Goal: Information Seeking & Learning: Learn about a topic

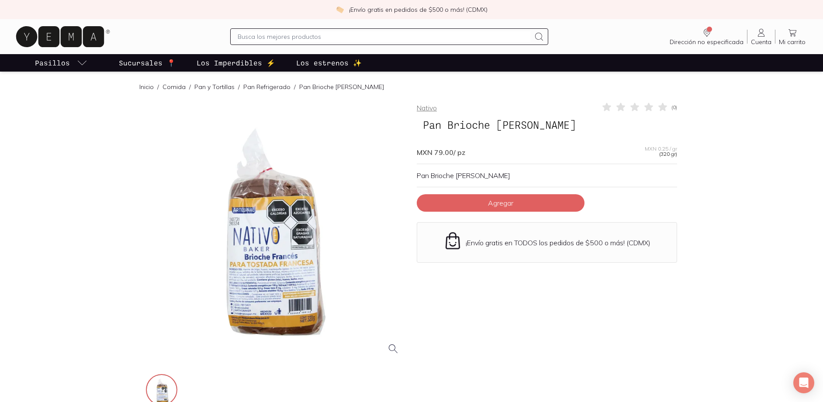
click at [429, 110] on link "Nativo" at bounding box center [427, 108] width 20 height 9
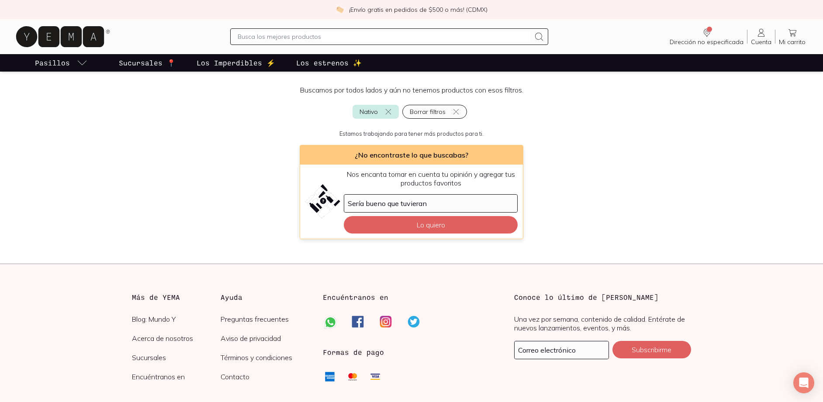
click at [349, 35] on input "text" at bounding box center [384, 36] width 293 height 10
type input "nativo"
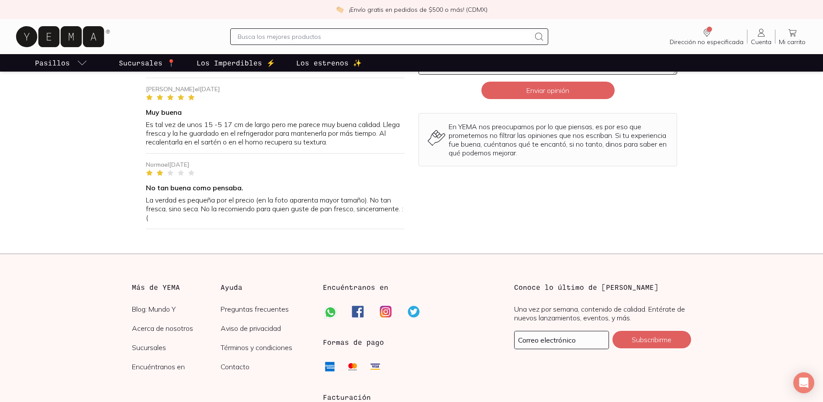
scroll to position [855, 0]
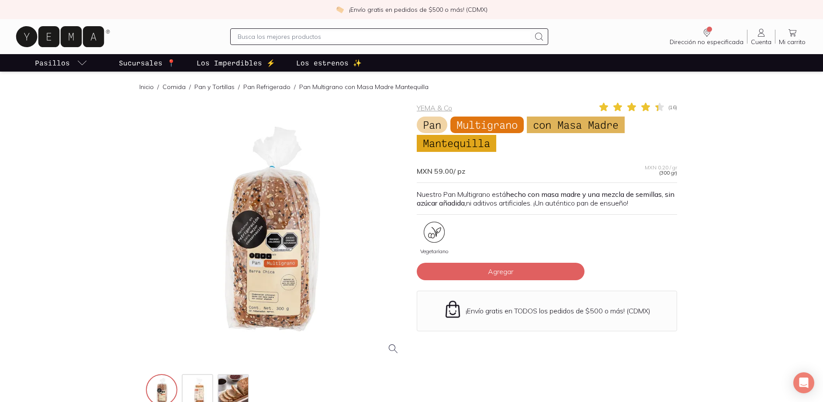
click at [272, 274] on div at bounding box center [276, 232] width 260 height 260
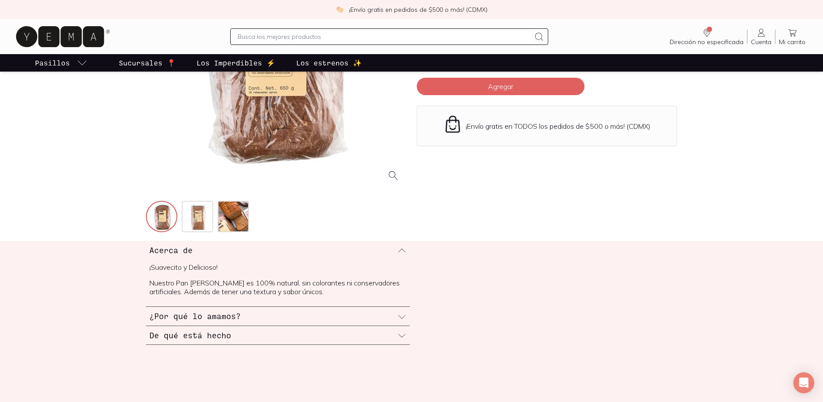
scroll to position [316, 0]
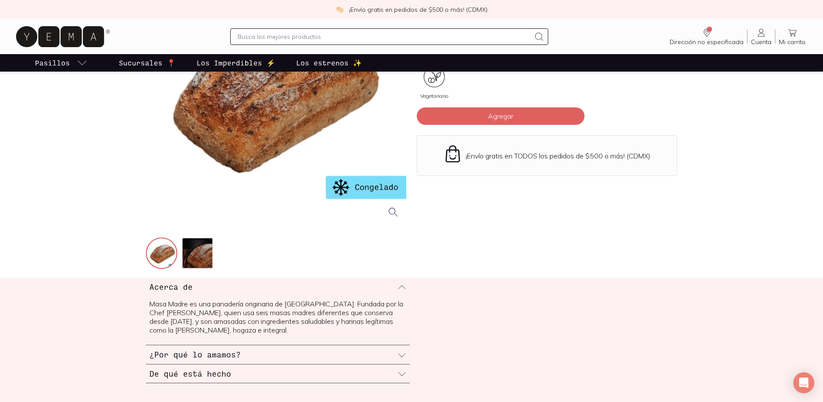
scroll to position [167, 0]
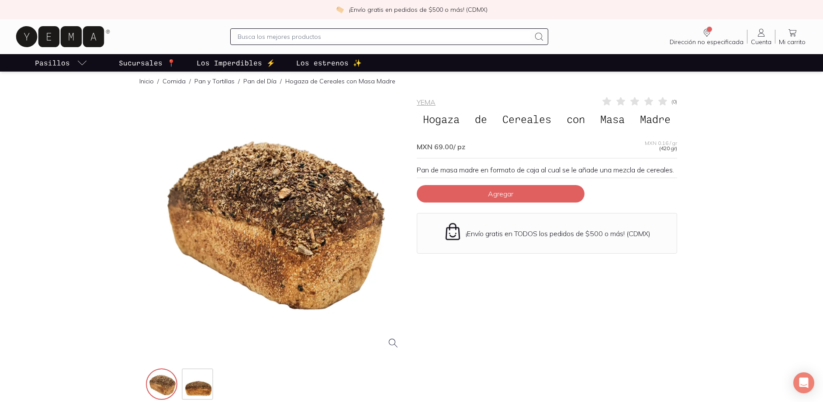
scroll to position [11, 0]
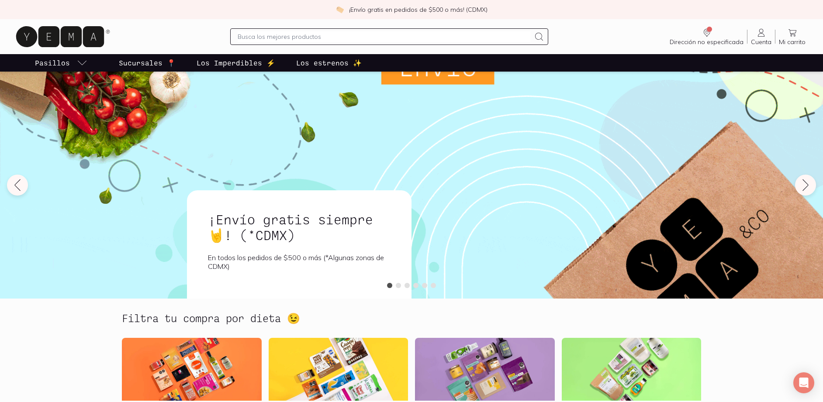
click at [443, 35] on input "text" at bounding box center [384, 36] width 293 height 10
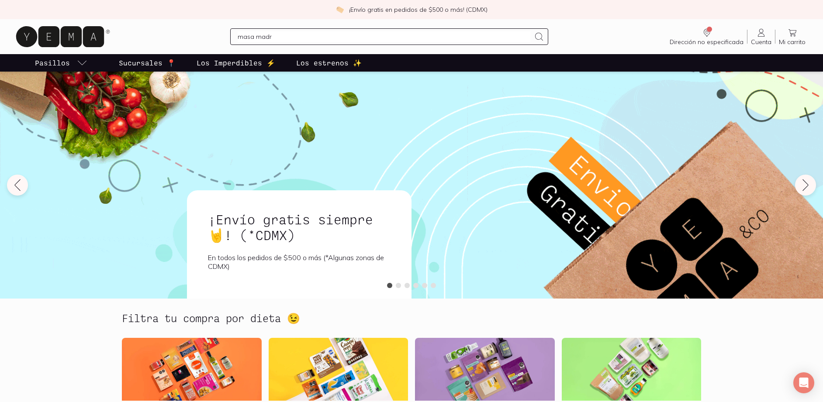
type input "masa madre"
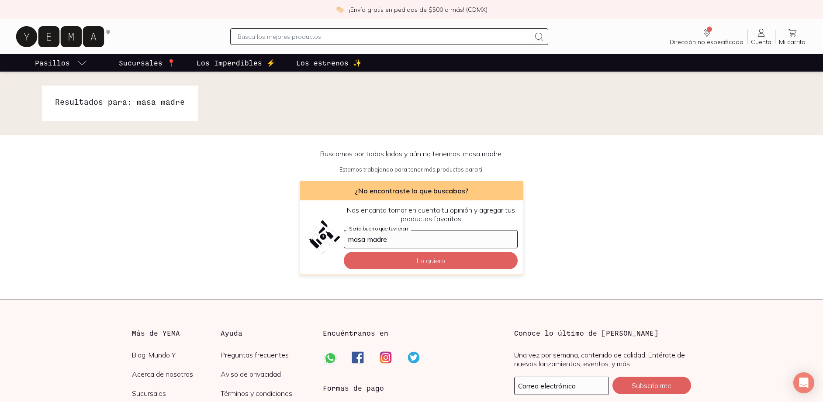
click at [374, 35] on input "text" at bounding box center [384, 36] width 293 height 10
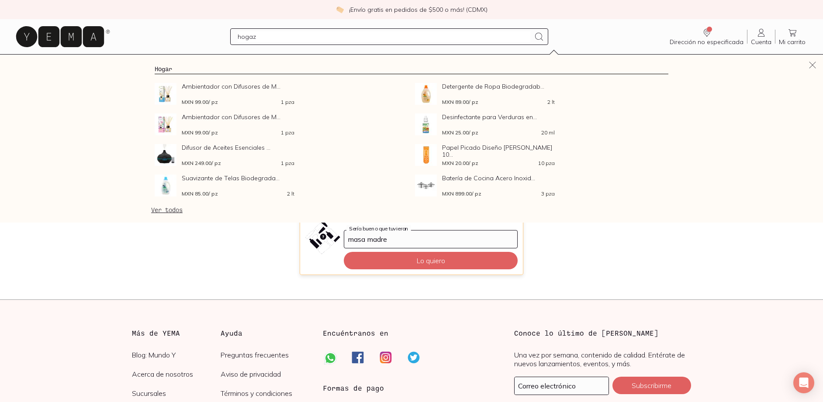
type input "hogaza"
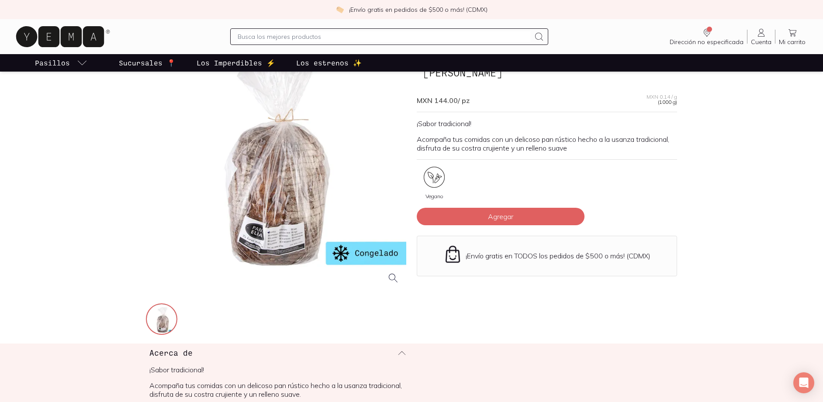
scroll to position [73, 0]
